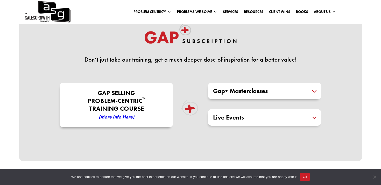
scroll to position [128, 0]
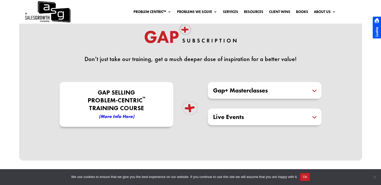
click at [235, 95] on div "Gap+ Masterclasses Masterclasses expertly crafted and delivered by our Certifie…" at bounding box center [265, 90] width 114 height 17
click at [241, 90] on h5 "Gap+ Masterclasses" at bounding box center [264, 90] width 103 height 6
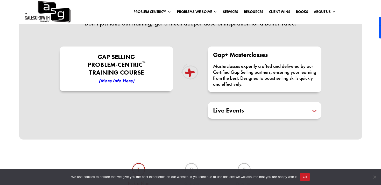
click at [152, 73] on p "Gap Selling Problem-Centric ™ Training COURSE (More Info here)" at bounding box center [116, 69] width 111 height 32
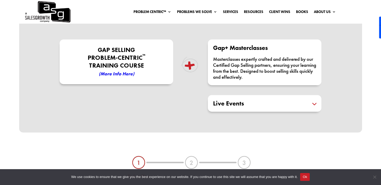
scroll to position [171, 0]
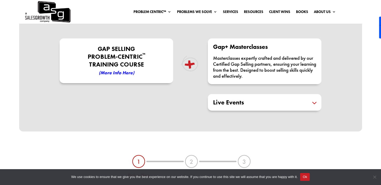
click at [117, 67] on p "Gap Selling Problem-Centric ™ Training COURSE (More Info here)" at bounding box center [116, 61] width 111 height 32
click at [116, 74] on em "(More Info here)" at bounding box center [117, 72] width 36 height 6
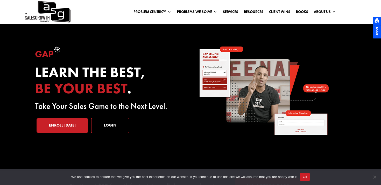
scroll to position [30, 0]
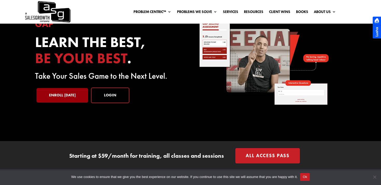
click at [68, 92] on link "Enroll Today" at bounding box center [63, 95] width 52 height 15
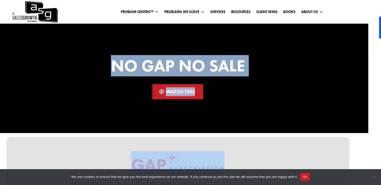
drag, startPoint x: 332, startPoint y: 124, endPoint x: 112, endPoint y: 57, distance: 229.2
copy div "No Gap No Sale Watch This Don’t just take our training, get a much deeper dose …"
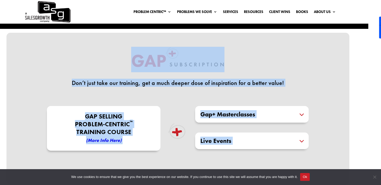
click at [290, 78] on div "Don’t just take our training, get a much deeper dose of inspiration for a bette…" at bounding box center [178, 73] width 274 height 52
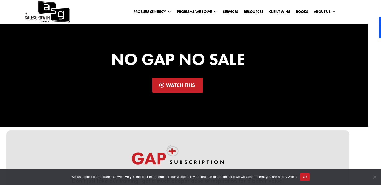
scroll to position [117, 0]
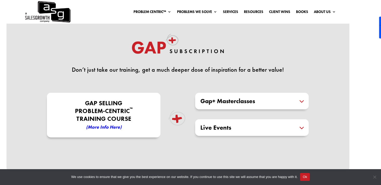
click at [250, 102] on h5 "Gap+ Masterclasses" at bounding box center [251, 101] width 103 height 6
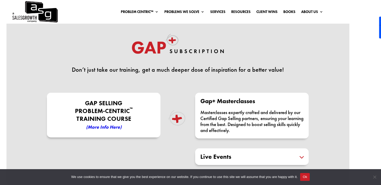
click at [261, 153] on div "Live Events Designed to keep you at the forefront of industry trends and insigh…" at bounding box center [252, 156] width 114 height 17
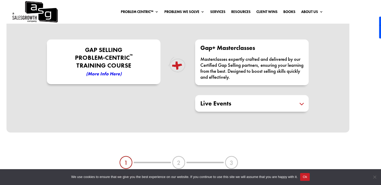
scroll to position [171, 0]
click at [254, 102] on h5 "Live Events" at bounding box center [251, 103] width 103 height 6
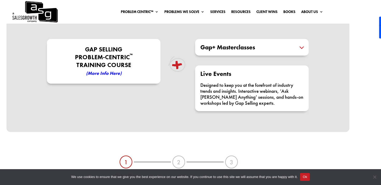
click at [117, 72] on em "(More Info here)" at bounding box center [104, 73] width 36 height 6
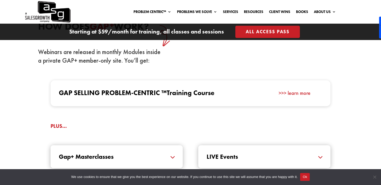
scroll to position [484, 0]
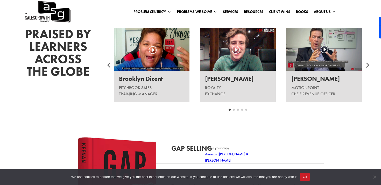
scroll to position [650, 0]
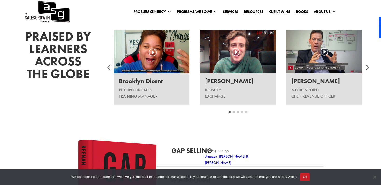
click at [370, 67] on div at bounding box center [367, 67] width 16 height 16
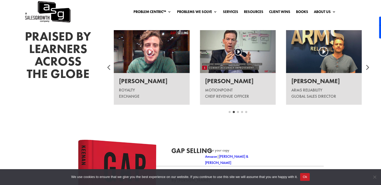
click at [370, 67] on div at bounding box center [367, 67] width 16 height 16
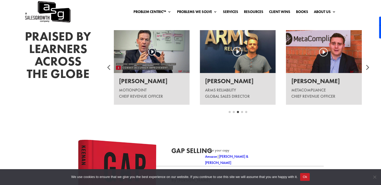
click at [370, 67] on div at bounding box center [367, 67] width 16 height 16
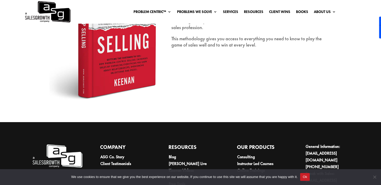
scroll to position [857, 0]
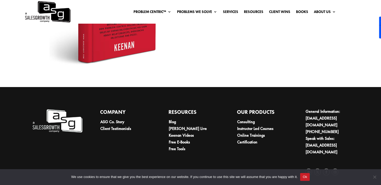
click at [310, 178] on button "Ok" at bounding box center [305, 177] width 10 height 8
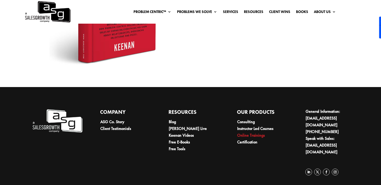
click at [258, 136] on link "Online Trainings" at bounding box center [251, 134] width 28 height 5
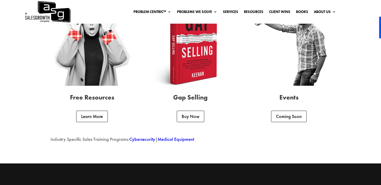
scroll to position [1366, 0]
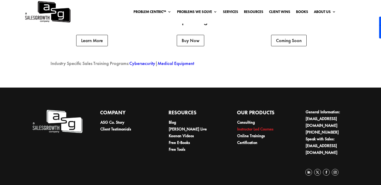
click at [249, 129] on link "Instructor Led Courses" at bounding box center [255, 128] width 36 height 5
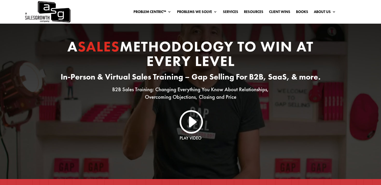
scroll to position [84, 0]
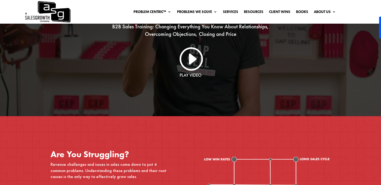
click at [194, 60] on link "I" at bounding box center [190, 58] width 25 height 25
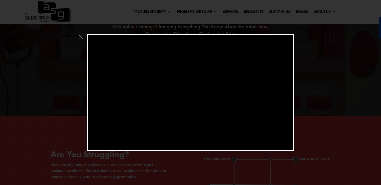
click at [311, 91] on div at bounding box center [190, 92] width 381 height 185
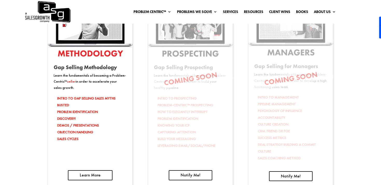
scroll to position [830, 0]
